Goal: Information Seeking & Learning: Understand process/instructions

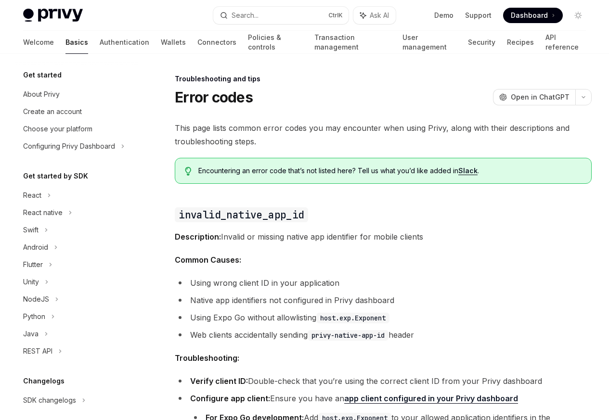
scroll to position [91, 0]
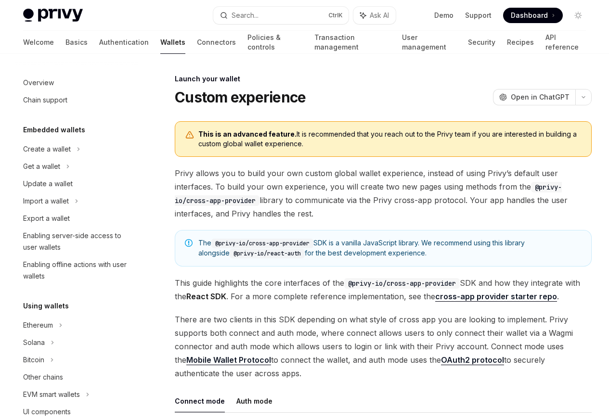
scroll to position [441, 0]
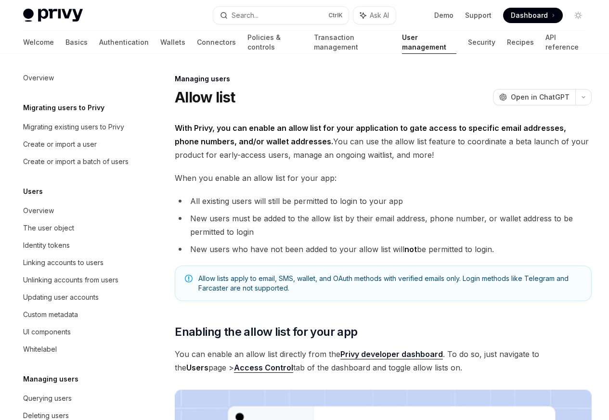
scroll to position [136, 0]
